Goal: Task Accomplishment & Management: Manage account settings

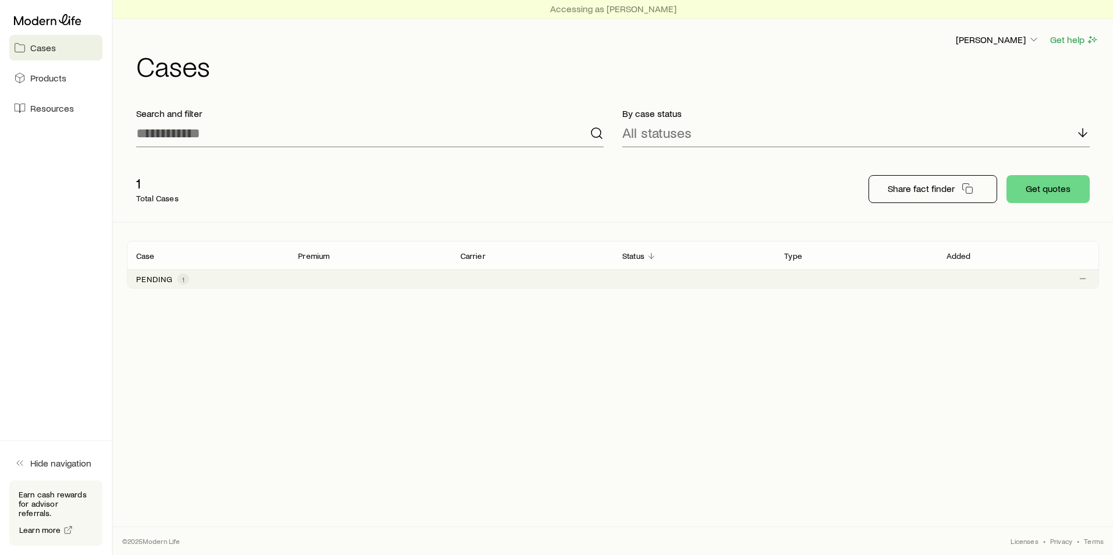
click at [161, 282] on p "Pending" at bounding box center [154, 279] width 37 height 9
click at [180, 279] on span "1" at bounding box center [184, 280] width 12 height 12
click at [58, 88] on link "Products" at bounding box center [55, 78] width 93 height 26
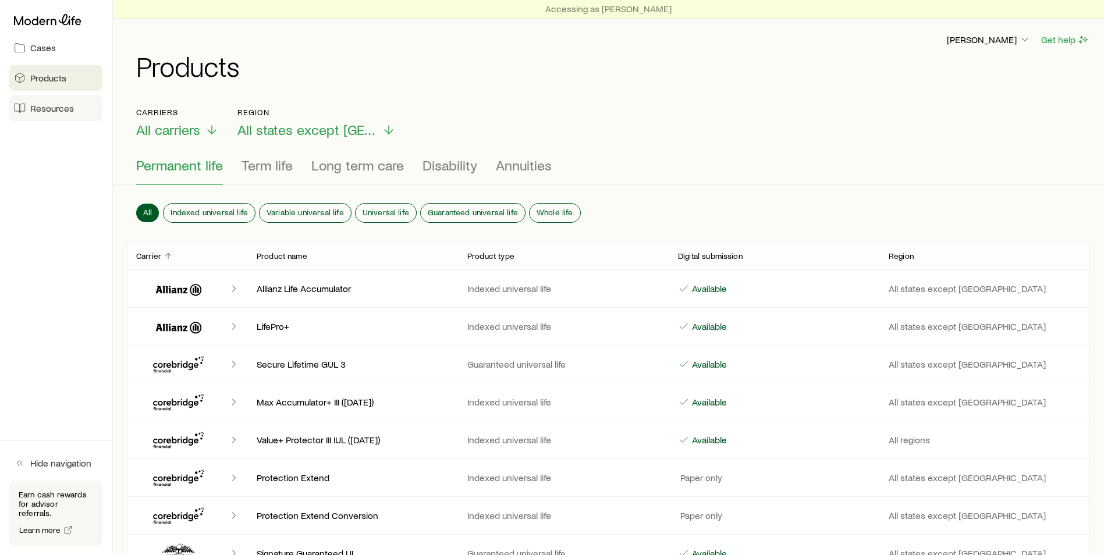
click at [61, 112] on span "Resources" at bounding box center [52, 108] width 44 height 12
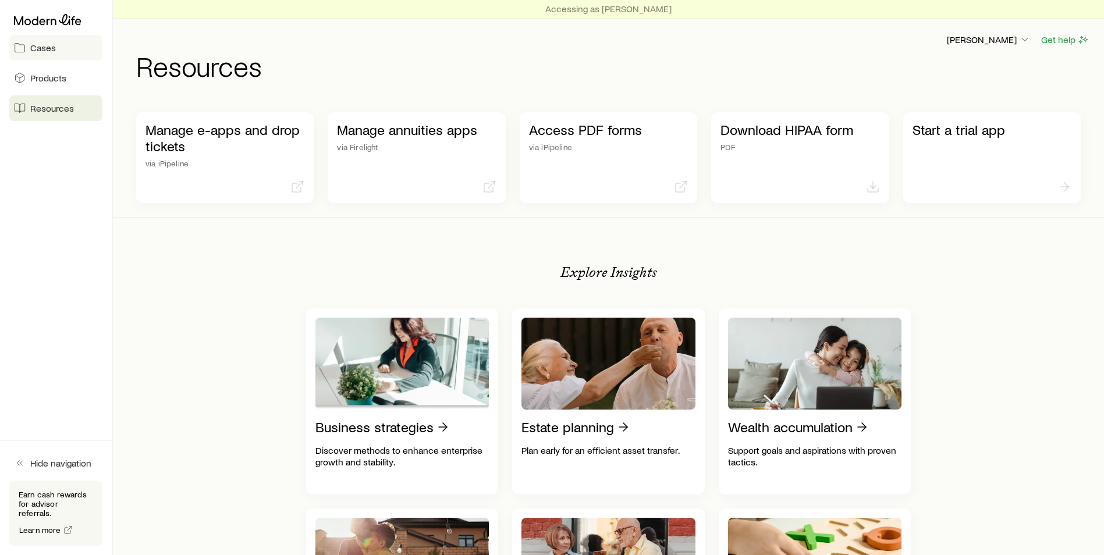
click at [42, 50] on span "Cases" at bounding box center [43, 48] width 26 height 12
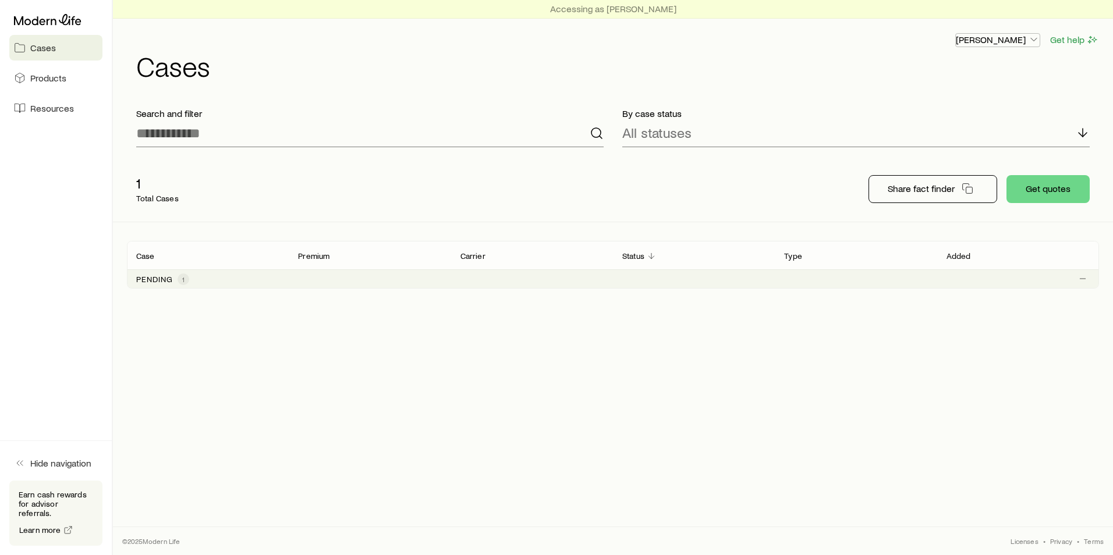
click at [1036, 41] on icon "button" at bounding box center [1034, 40] width 12 height 12
click at [180, 280] on span "1" at bounding box center [184, 280] width 12 height 12
click at [1083, 279] on line "Client cases" at bounding box center [1083, 278] width 0 height 5
click at [1084, 279] on icon "Client cases" at bounding box center [1082, 278] width 9 height 9
click at [1084, 281] on icon "Client cases" at bounding box center [1082, 278] width 9 height 9
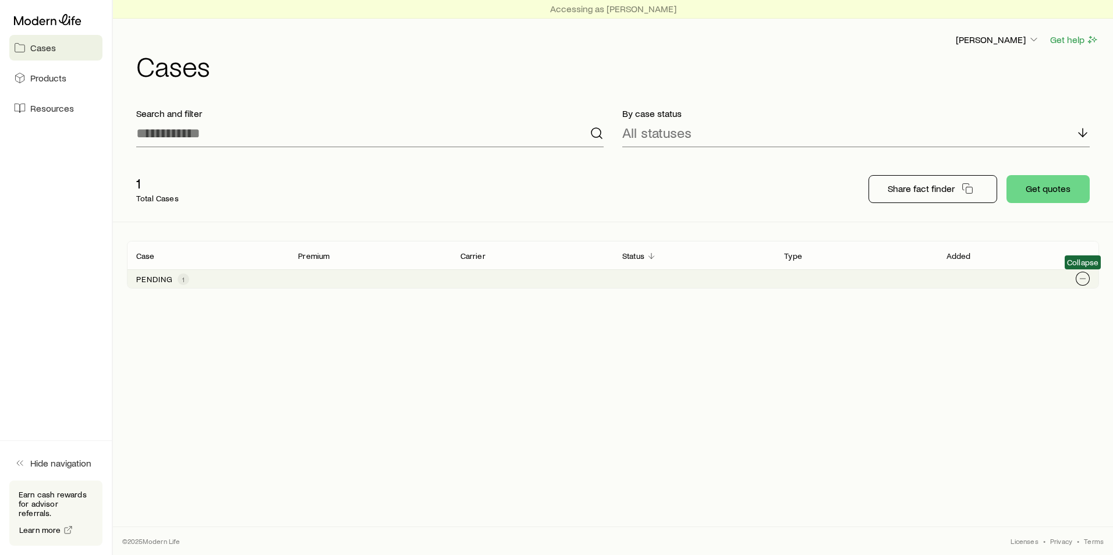
click at [1082, 275] on icon "Client cases" at bounding box center [1082, 278] width 9 height 9
click at [1033, 35] on icon "button" at bounding box center [1034, 40] width 12 height 12
click at [962, 75] on span "Licenses and contracts" at bounding box center [974, 72] width 95 height 12
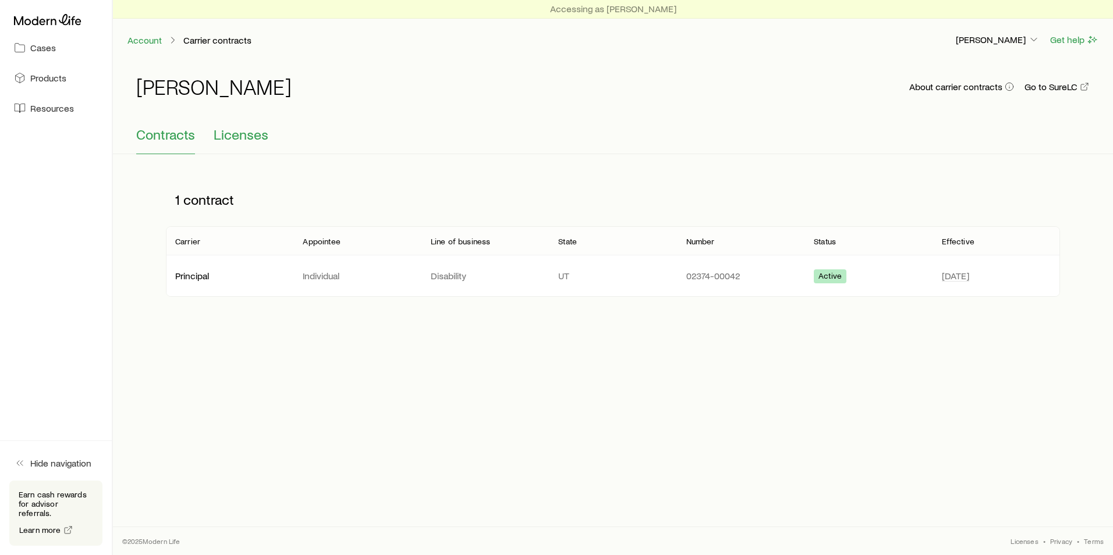
click at [236, 137] on span "Licenses" at bounding box center [241, 134] width 55 height 16
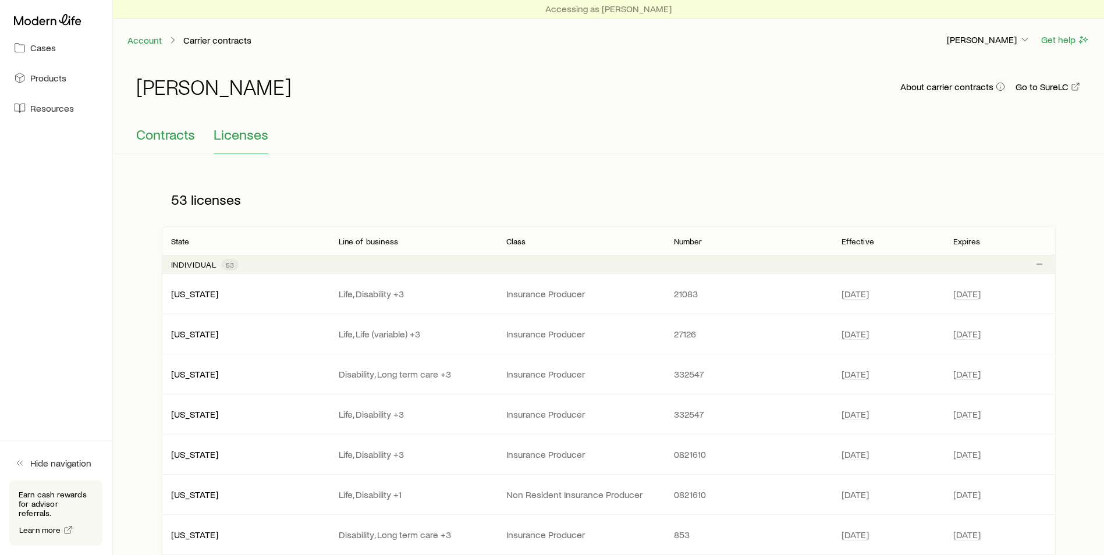
click at [174, 135] on span "Contracts" at bounding box center [165, 134] width 59 height 16
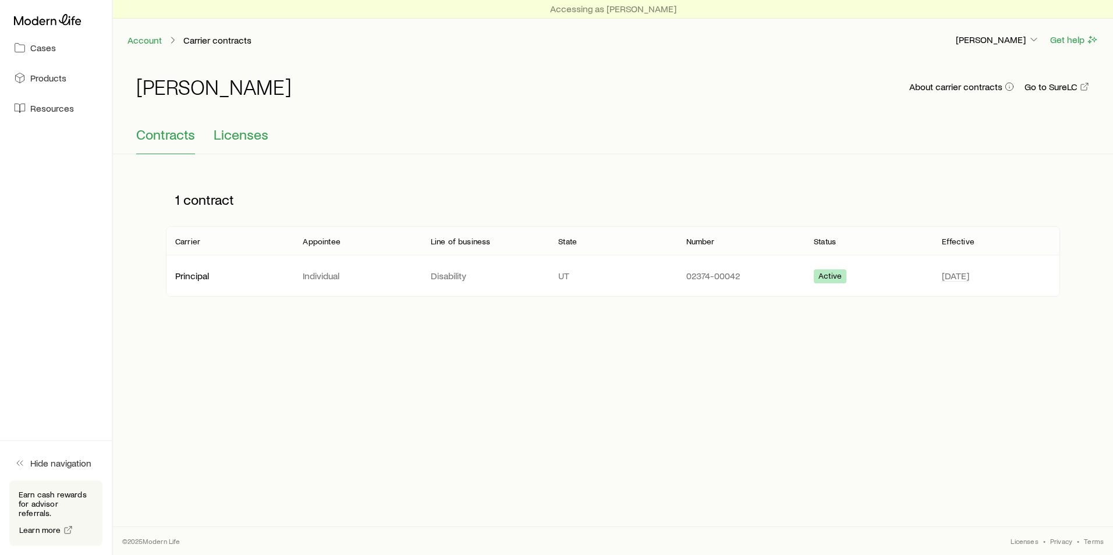
click at [242, 147] on button "Licenses" at bounding box center [241, 140] width 55 height 28
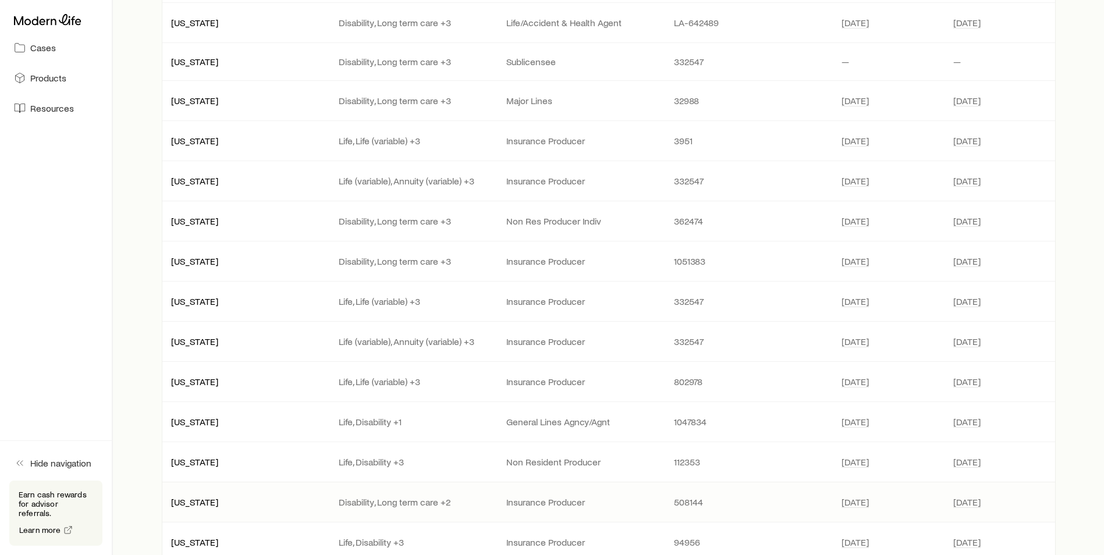
scroll to position [1522, 0]
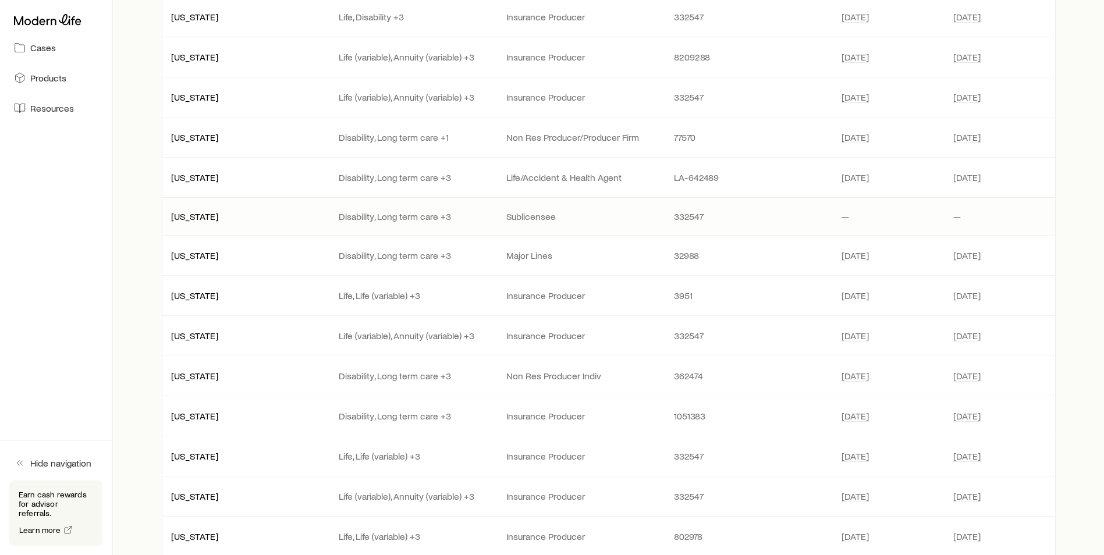
click at [540, 221] on p "Sublicensee" at bounding box center [580, 217] width 149 height 12
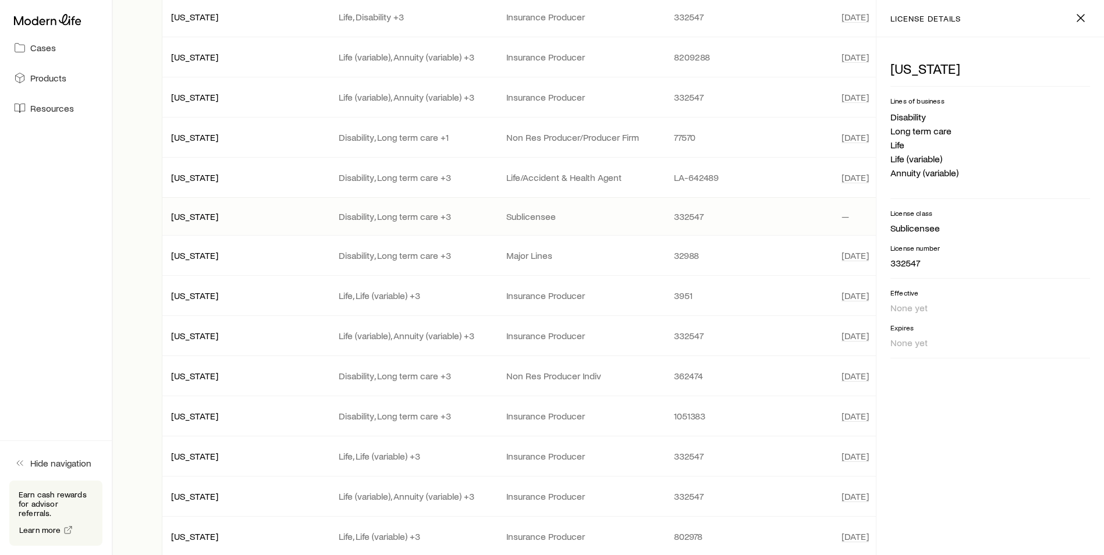
click at [540, 221] on p "Sublicensee" at bounding box center [580, 217] width 149 height 12
click at [1083, 19] on icon "button" at bounding box center [1081, 18] width 14 height 14
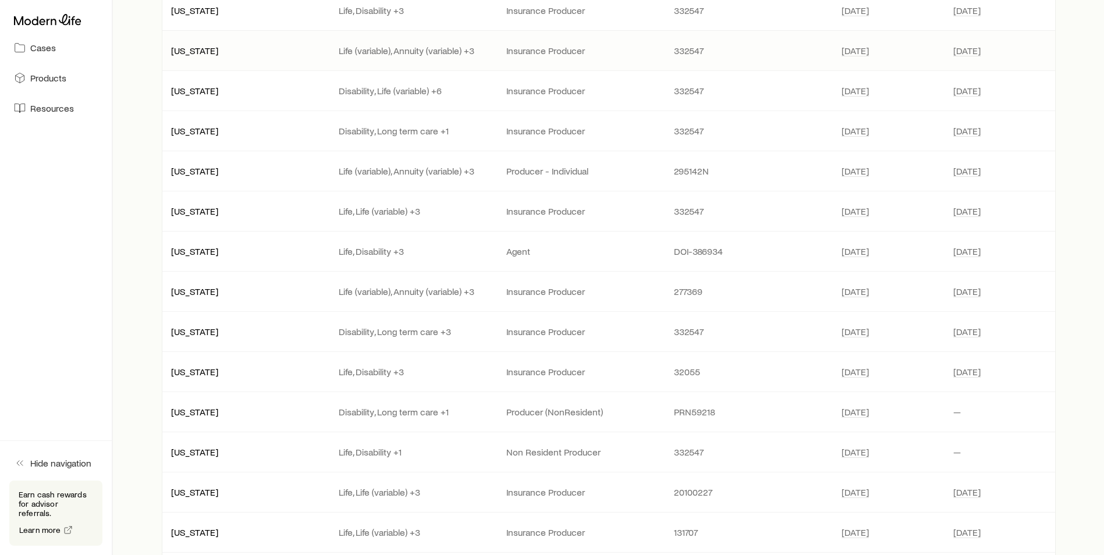
scroll to position [0, 0]
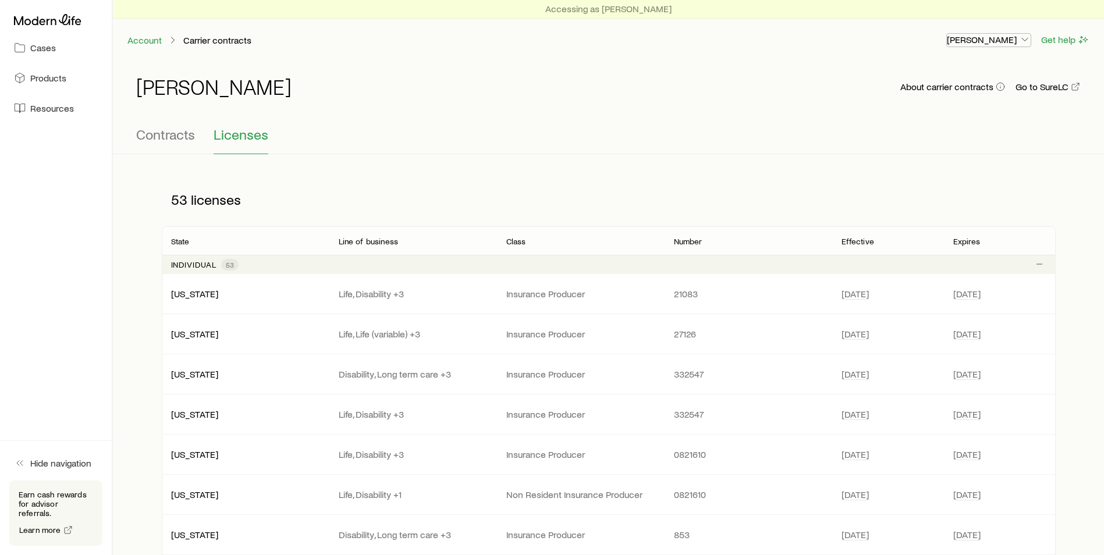
click at [1020, 37] on icon "button" at bounding box center [1025, 40] width 12 height 12
click at [952, 104] on button "Sign out" at bounding box center [962, 102] width 130 height 21
